Goal: Task Accomplishment & Management: Manage account settings

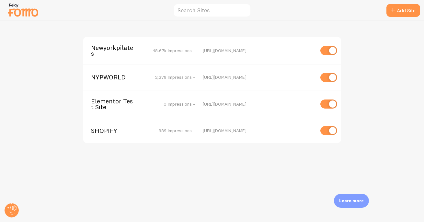
click at [119, 48] on span "Newyorkpilates" at bounding box center [117, 51] width 52 height 12
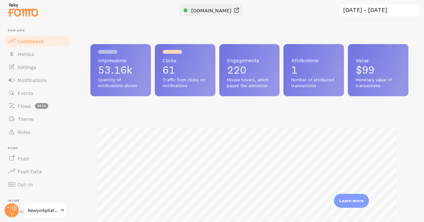
click at [208, 12] on span "www.newyorkpilates.com" at bounding box center [211, 10] width 40 height 6
